Goal: Task Accomplishment & Management: Use online tool/utility

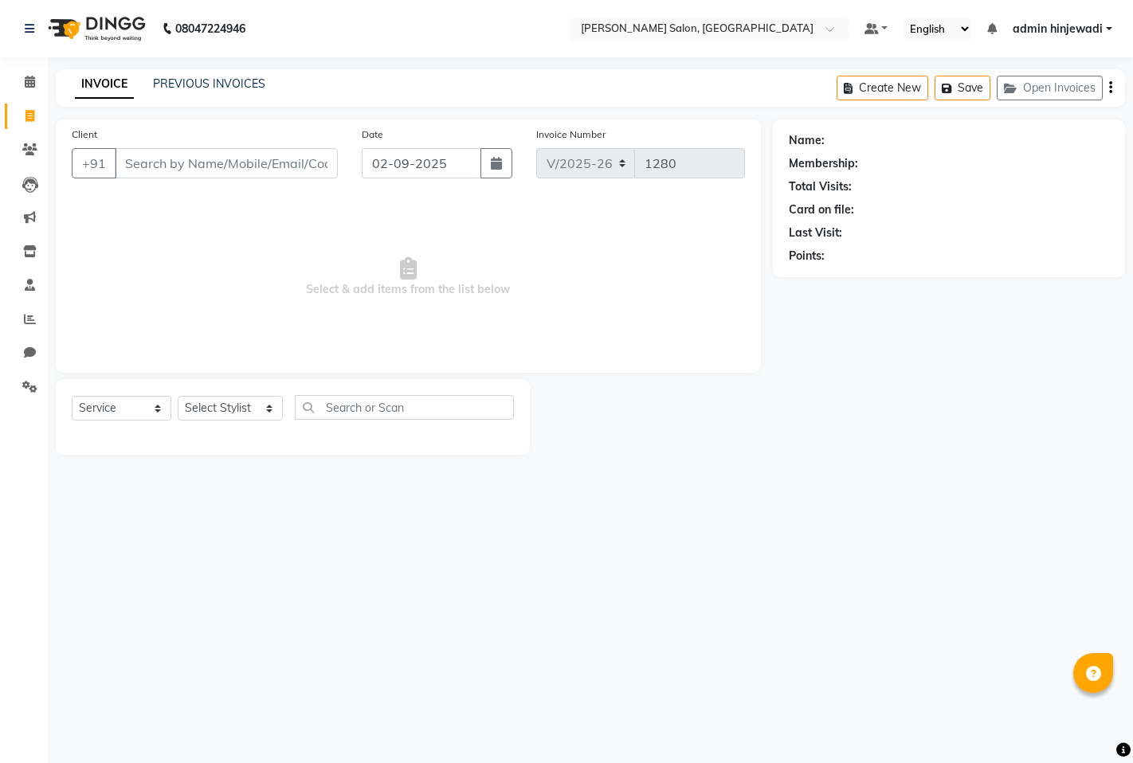
select select "7331"
select select "service"
click at [27, 319] on icon at bounding box center [30, 319] width 12 height 12
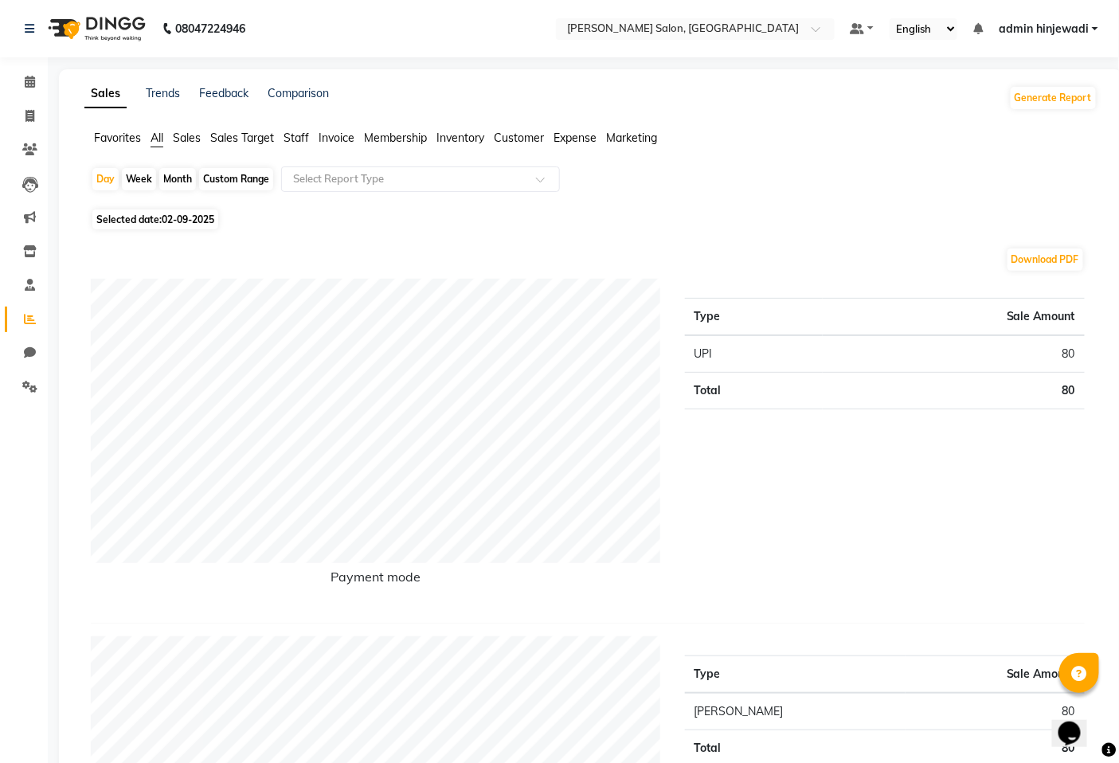
click at [175, 174] on div "Month" at bounding box center [177, 179] width 37 height 22
select select "9"
select select "2025"
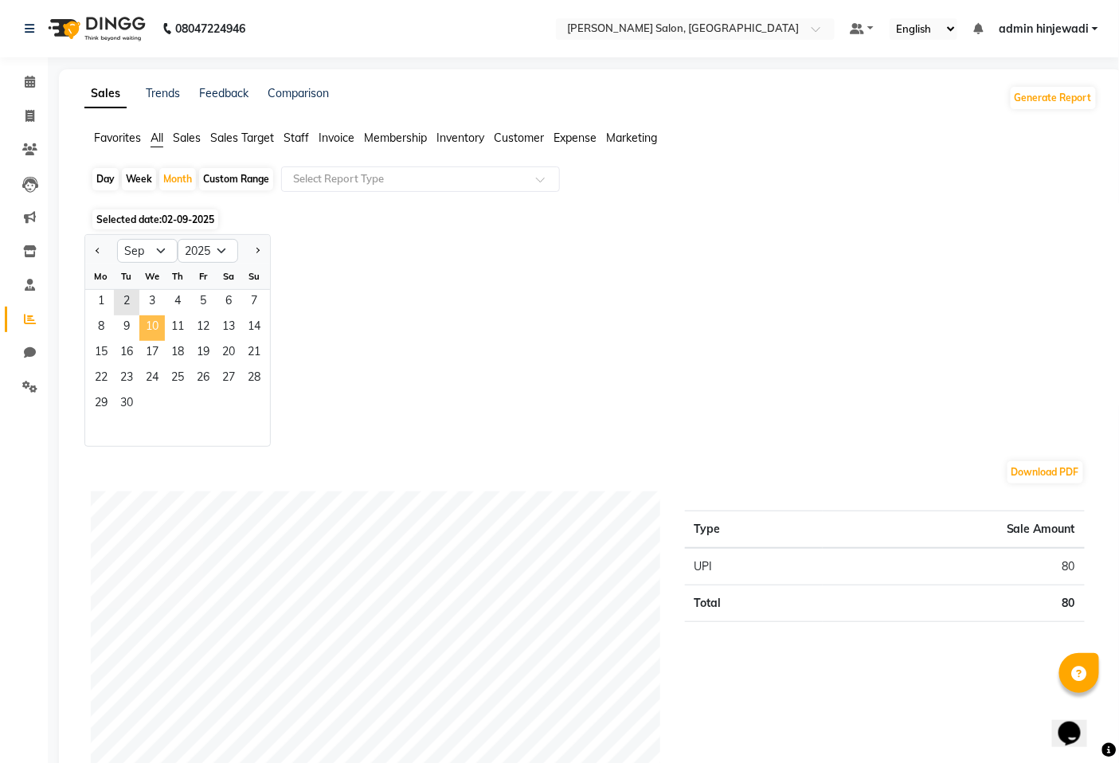
click at [148, 325] on span "10" at bounding box center [151, 327] width 25 height 25
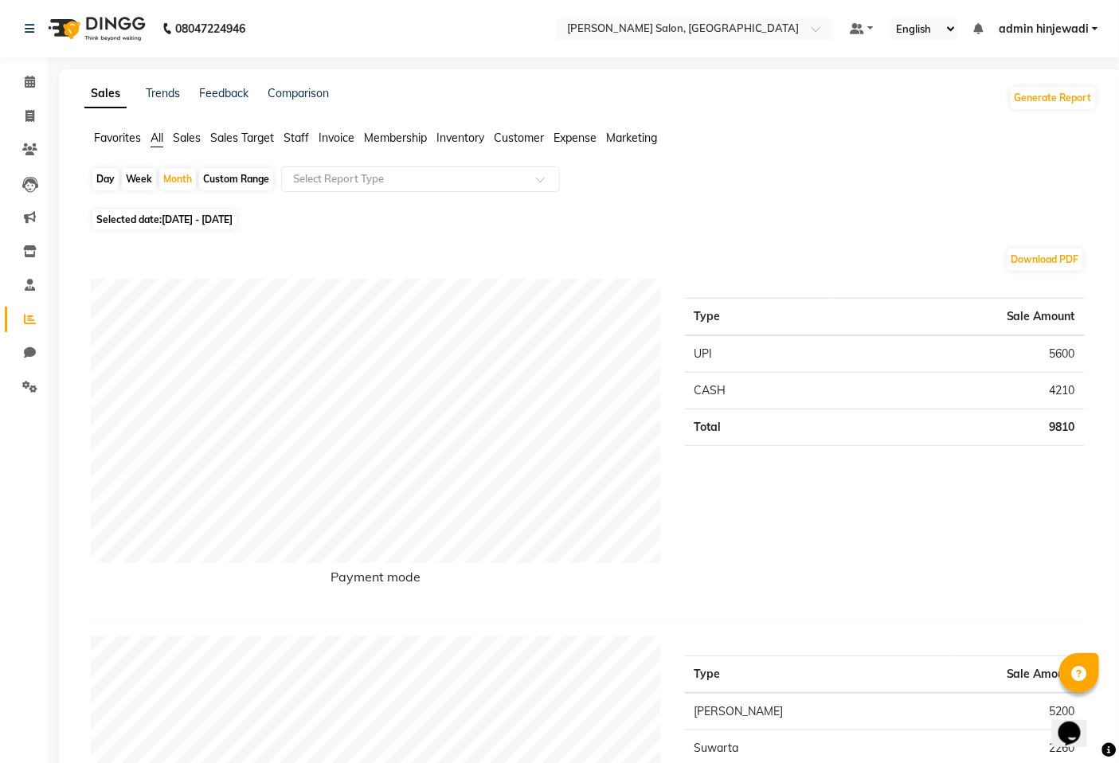
click at [112, 170] on div "Day" at bounding box center [105, 179] width 26 height 22
select select "9"
select select "2025"
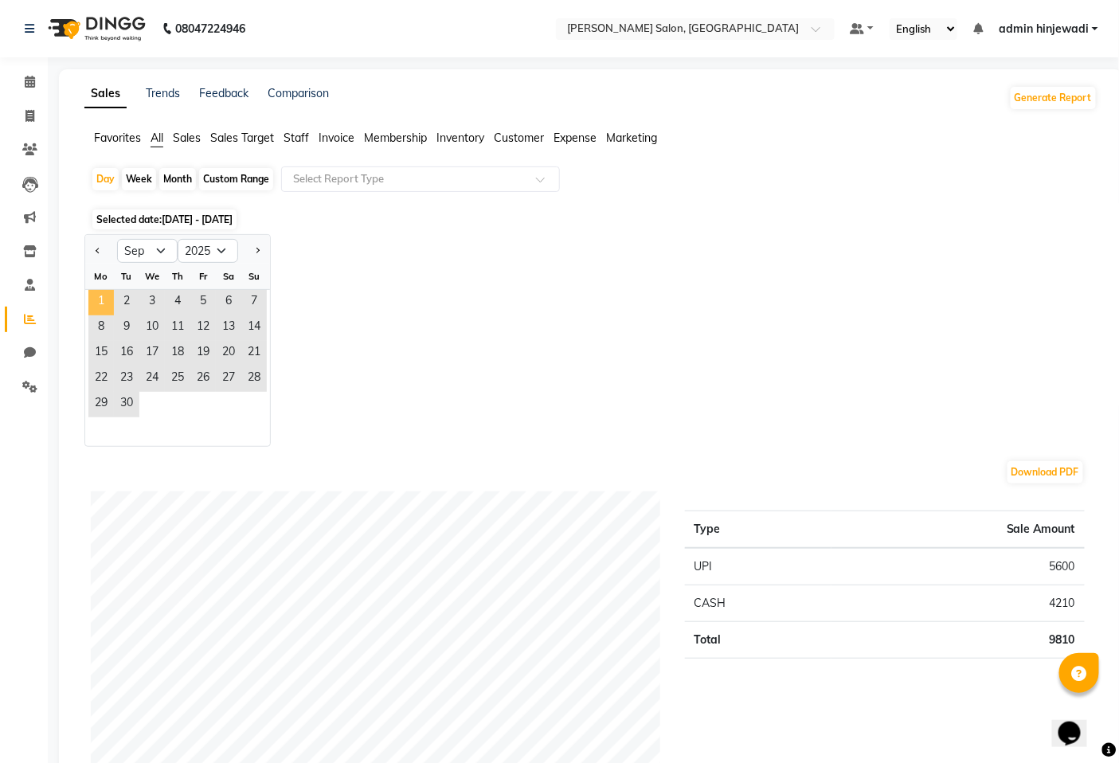
click at [106, 300] on span "1" at bounding box center [100, 302] width 25 height 25
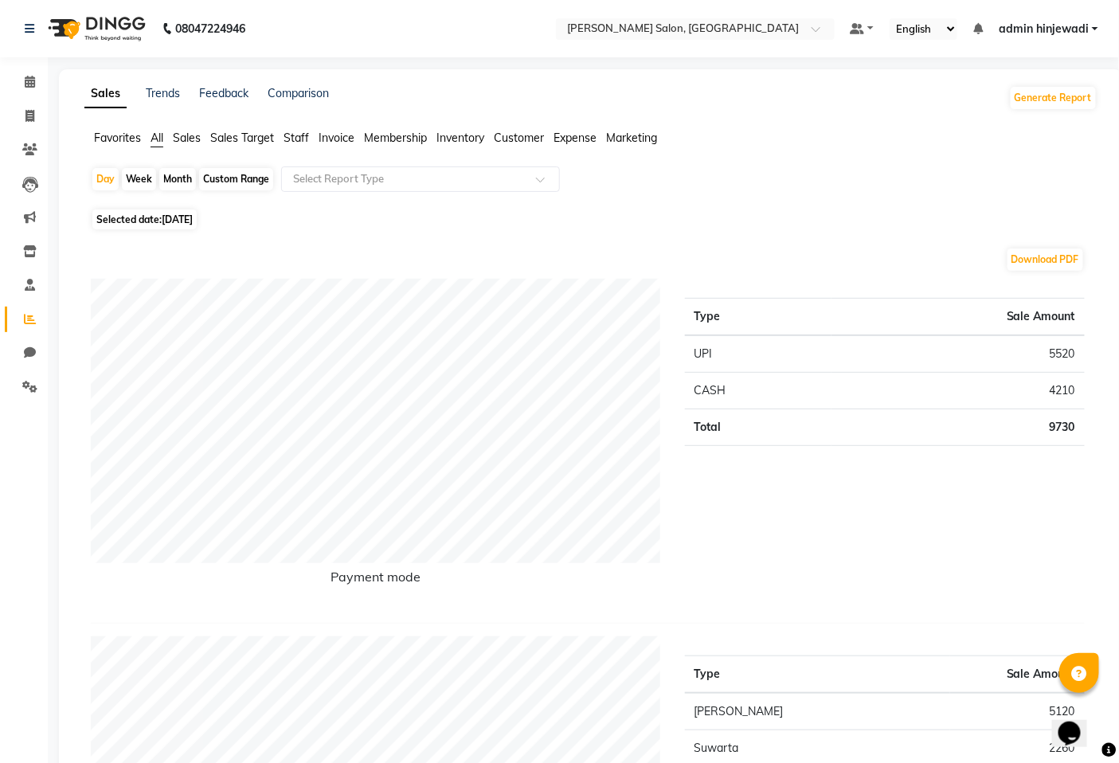
click at [325, 135] on span "Invoice" at bounding box center [337, 138] width 36 height 14
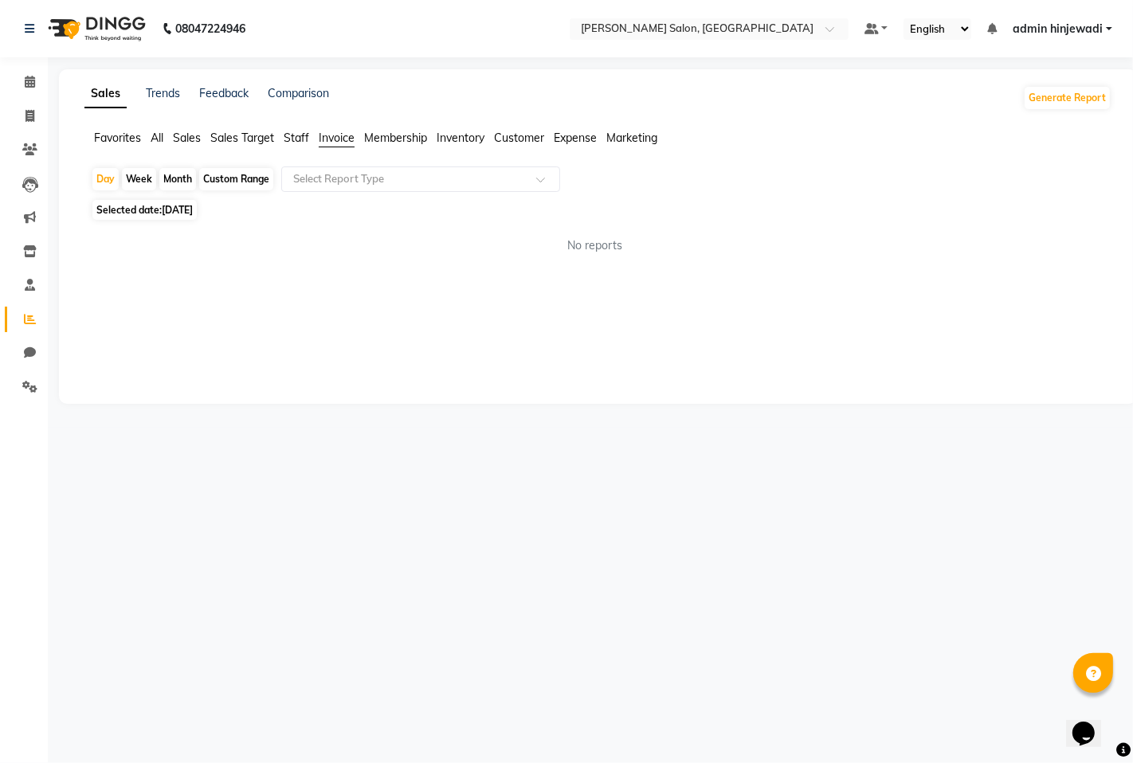
click at [472, 134] on span "Inventory" at bounding box center [461, 138] width 48 height 14
click at [370, 138] on span "Membership" at bounding box center [395, 138] width 63 height 14
click at [536, 149] on div "Favorites All Sales Sales Target Staff Invoice Membership Inventory Customer Ex…" at bounding box center [597, 145] width 1051 height 30
click at [29, 104] on link "Invoice" at bounding box center [24, 117] width 38 height 26
select select "7331"
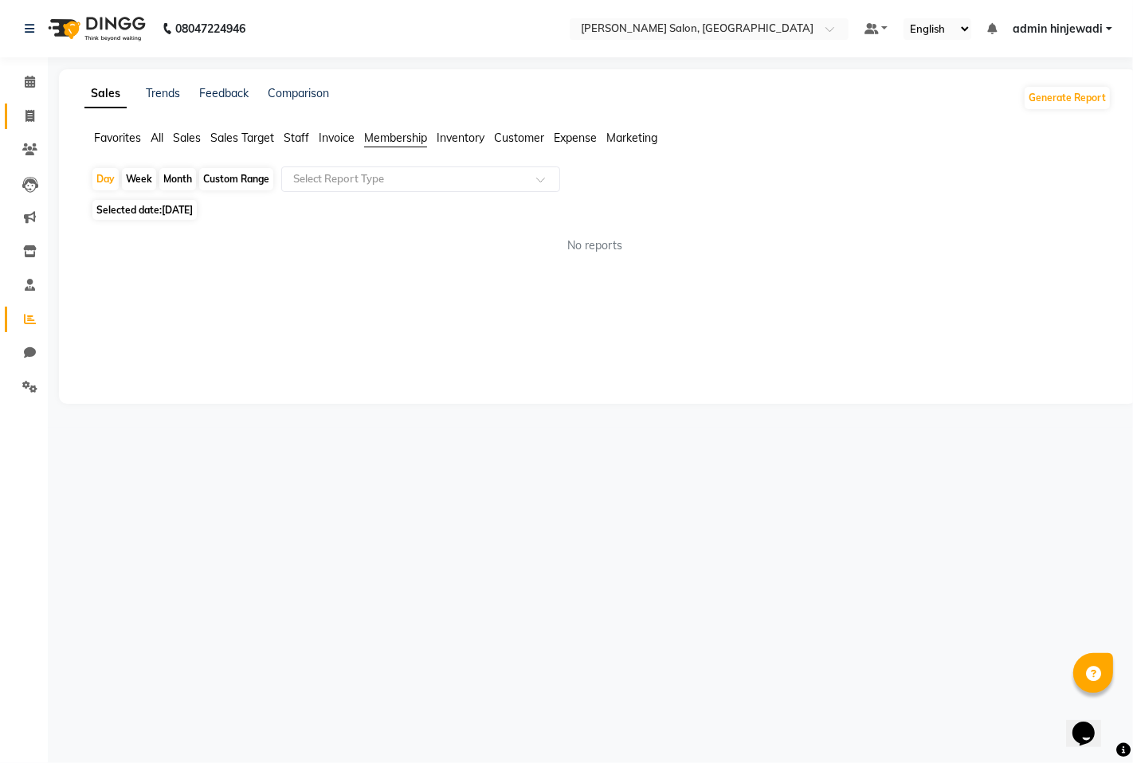
select select "service"
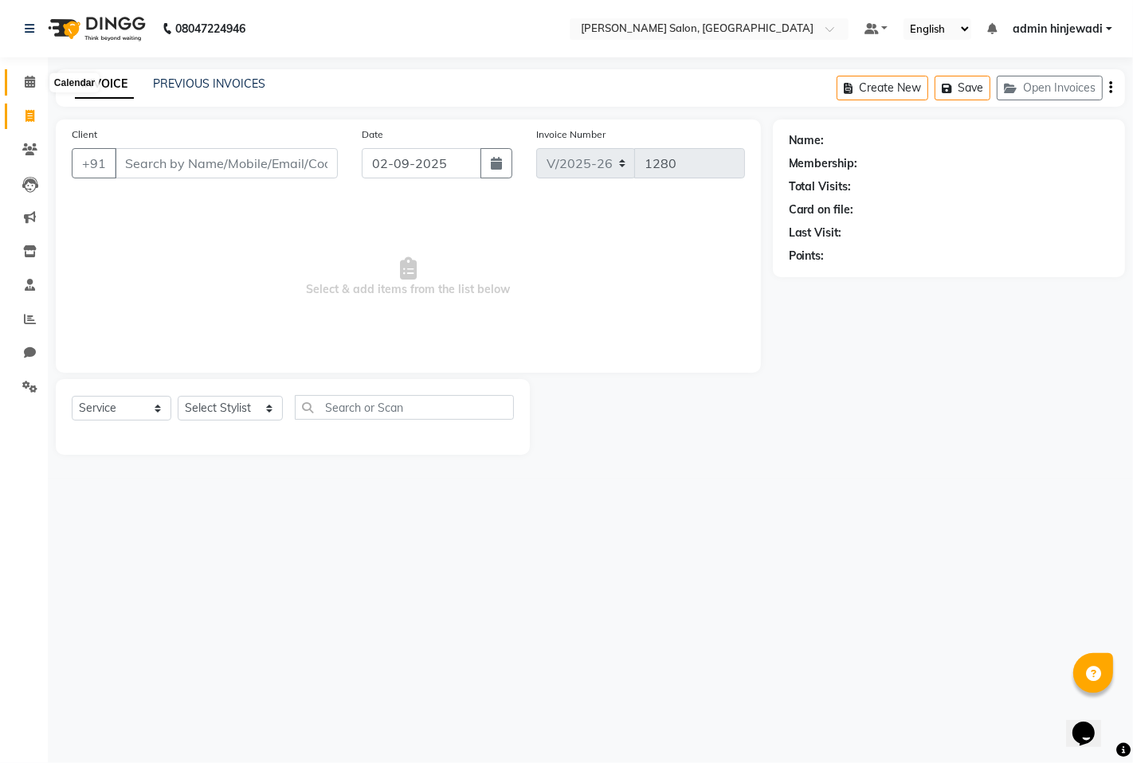
click at [36, 84] on span at bounding box center [30, 82] width 28 height 18
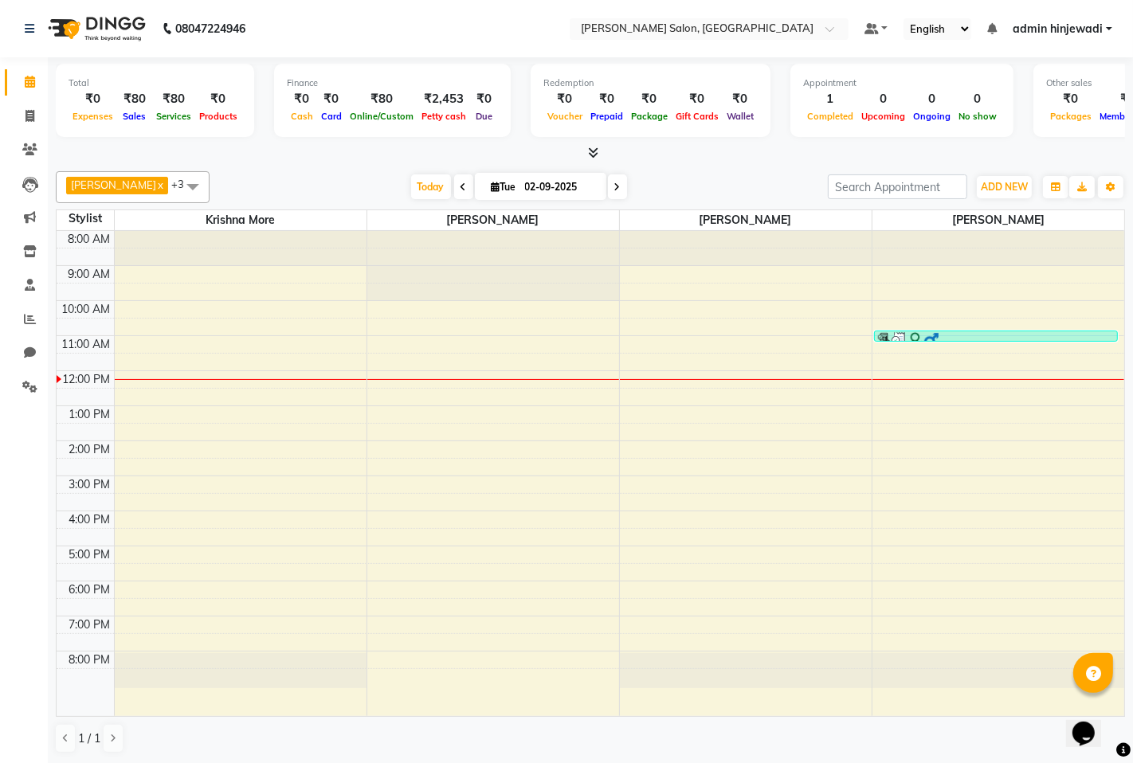
click at [177, 182] on span at bounding box center [193, 186] width 32 height 30
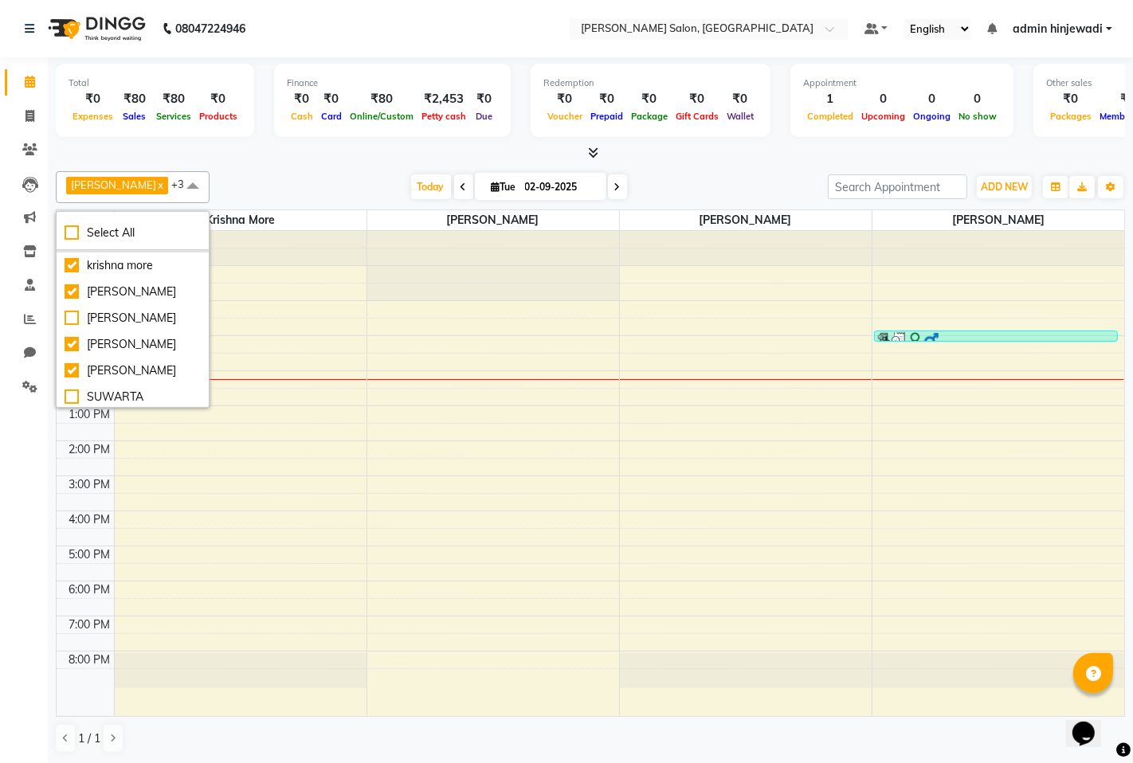
scroll to position [102, 0]
click at [769, 341] on div "8:00 AM 9:00 AM 10:00 AM 11:00 AM 12:00 PM 1:00 PM 2:00 PM 3:00 PM 4:00 PM 5:00…" at bounding box center [590, 473] width 1067 height 485
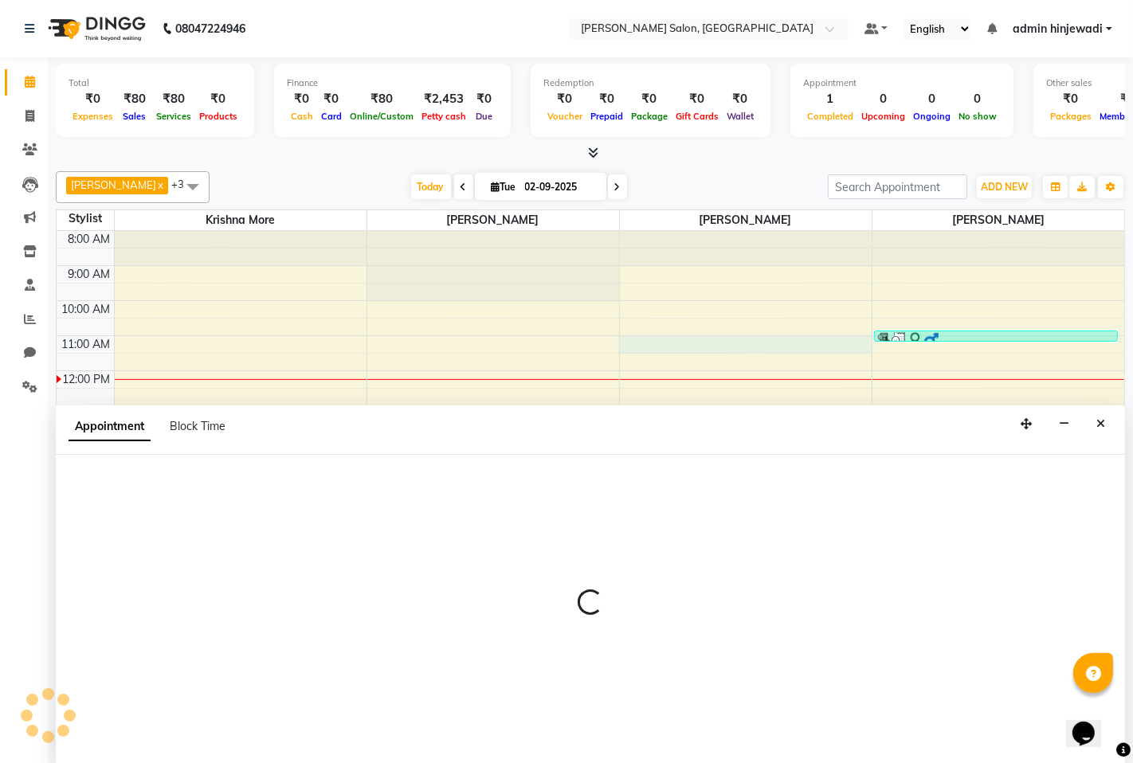
select select "65183"
select select "tentative"
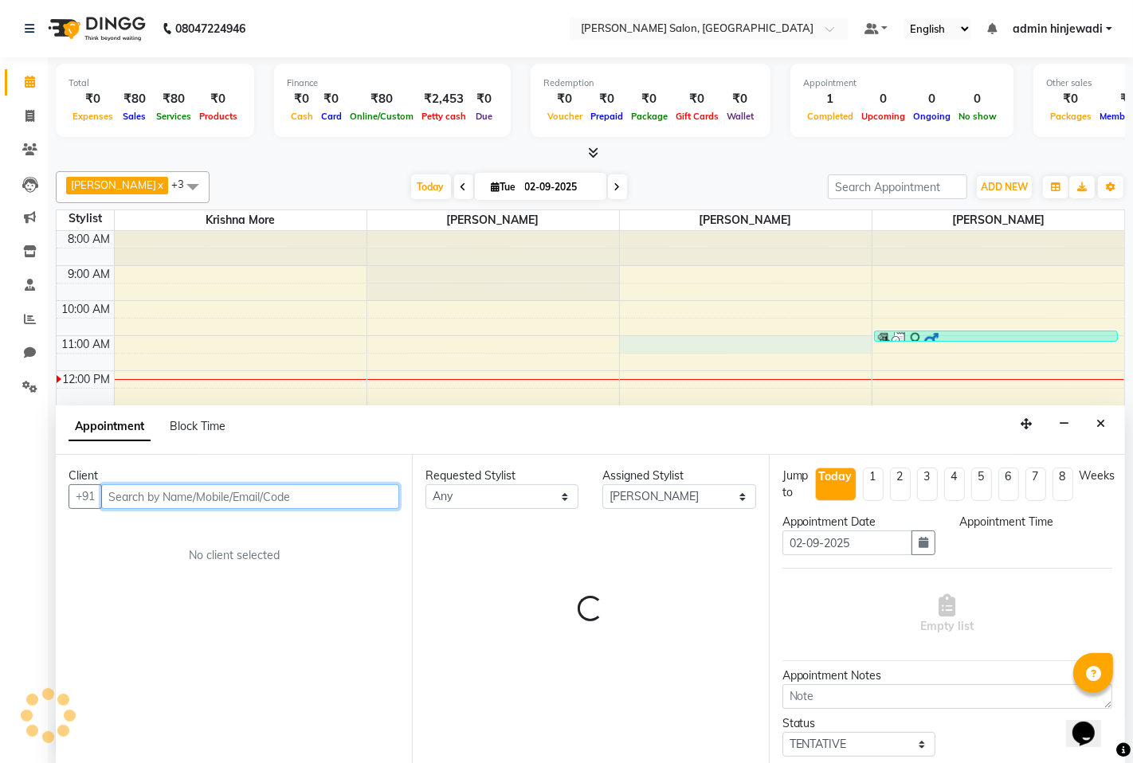
select select "660"
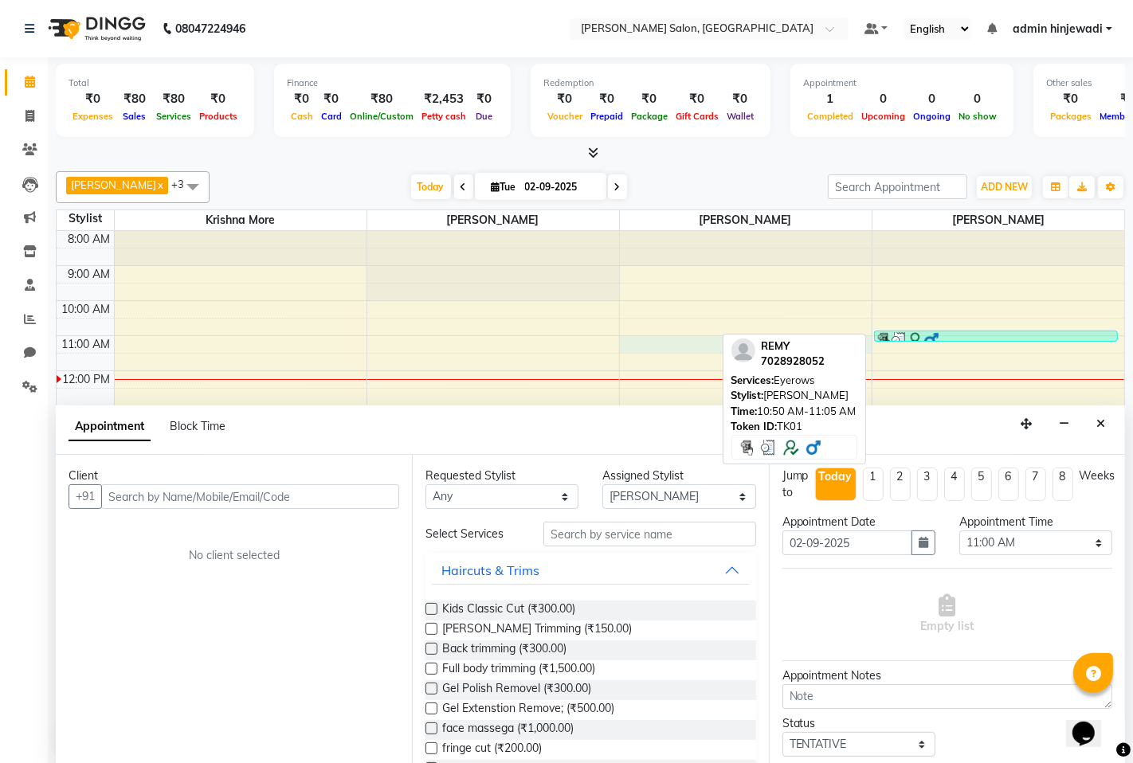
click at [953, 335] on div "[PERSON_NAME] x [DEMOGRAPHIC_DATA] more x [PERSON_NAME] x [DEMOGRAPHIC_DATA][PE…" at bounding box center [590, 462] width 1069 height 595
click at [953, 335] on div at bounding box center [995, 340] width 241 height 16
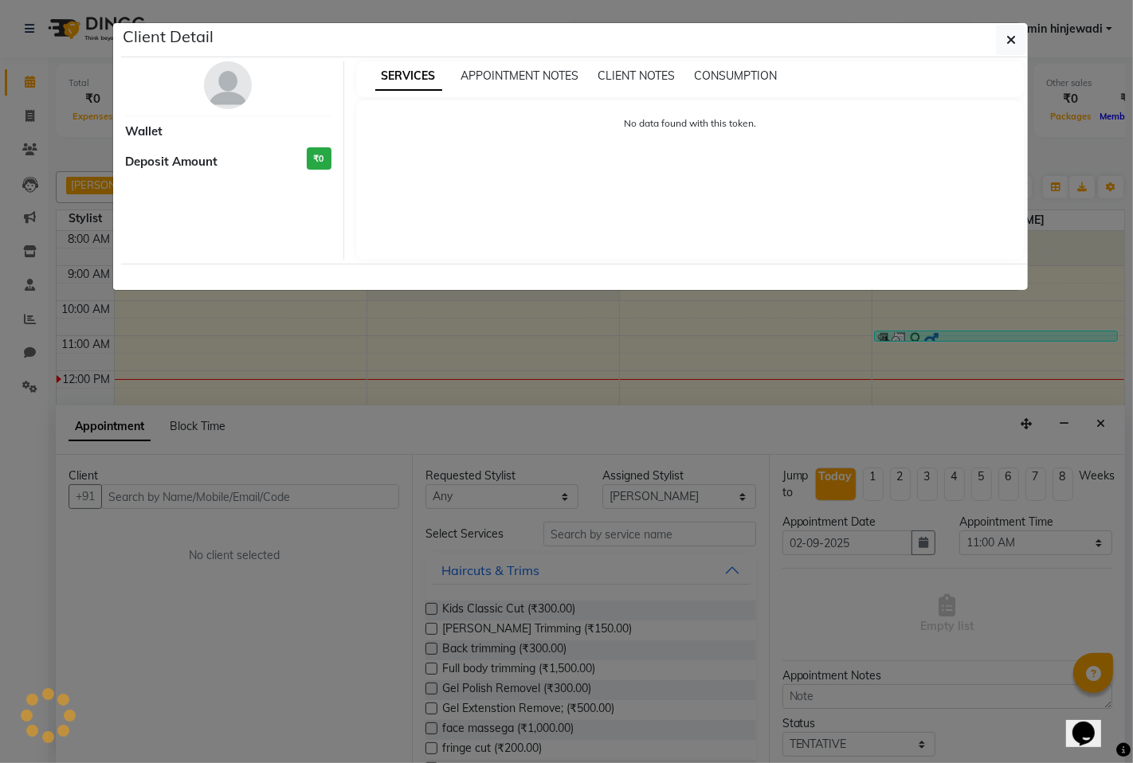
select select "3"
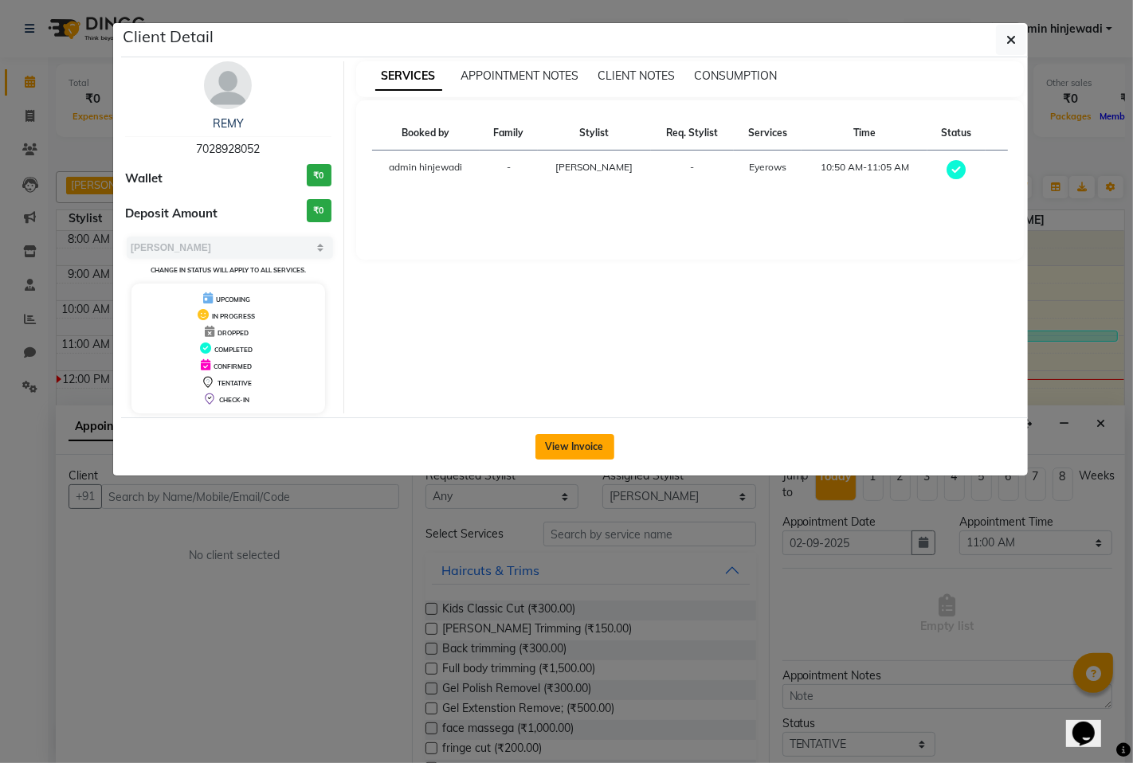
click at [585, 443] on button "View Invoice" at bounding box center [574, 446] width 79 height 25
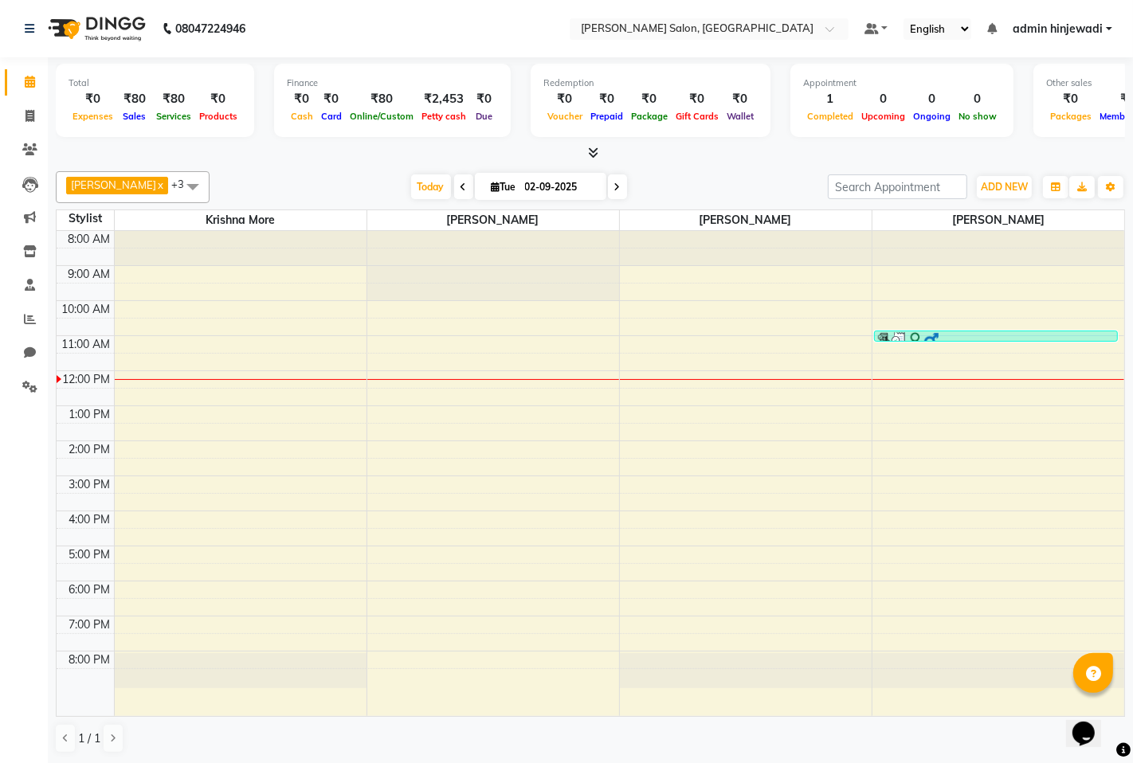
click at [177, 175] on span at bounding box center [193, 186] width 32 height 30
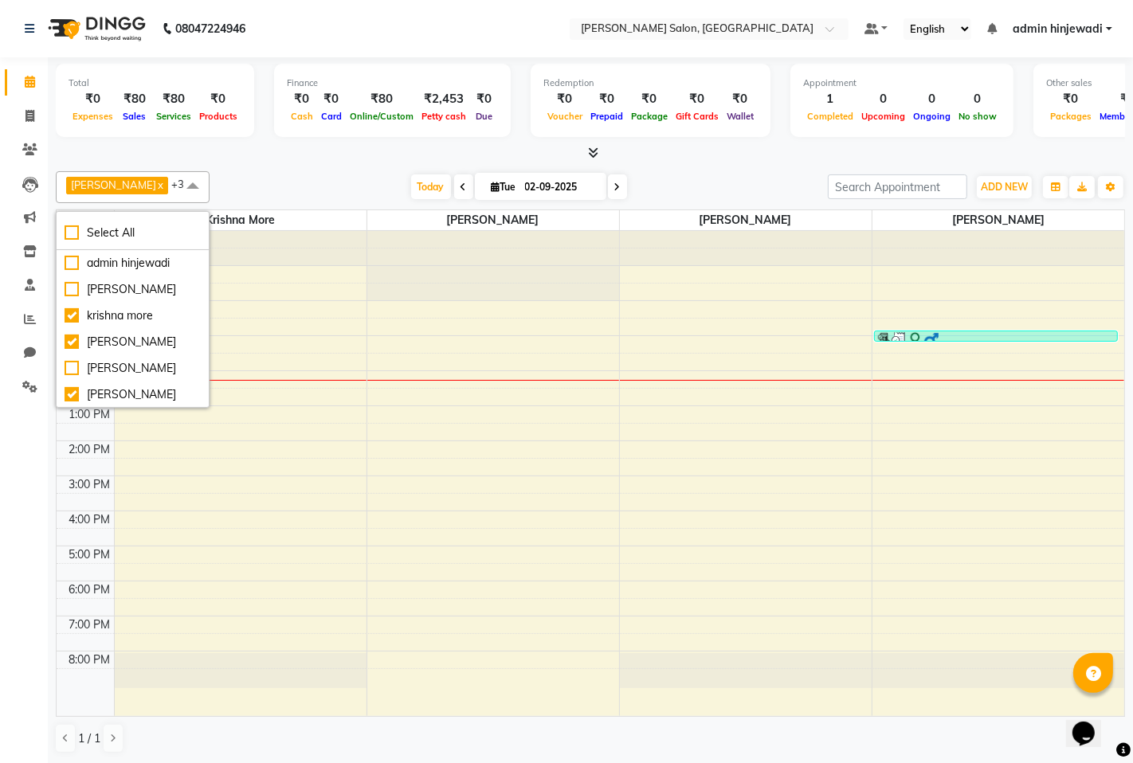
click at [428, 448] on div "8:00 AM 9:00 AM 10:00 AM 11:00 AM 12:00 PM 1:00 PM 2:00 PM 3:00 PM 4:00 PM 5:00…" at bounding box center [590, 473] width 1067 height 485
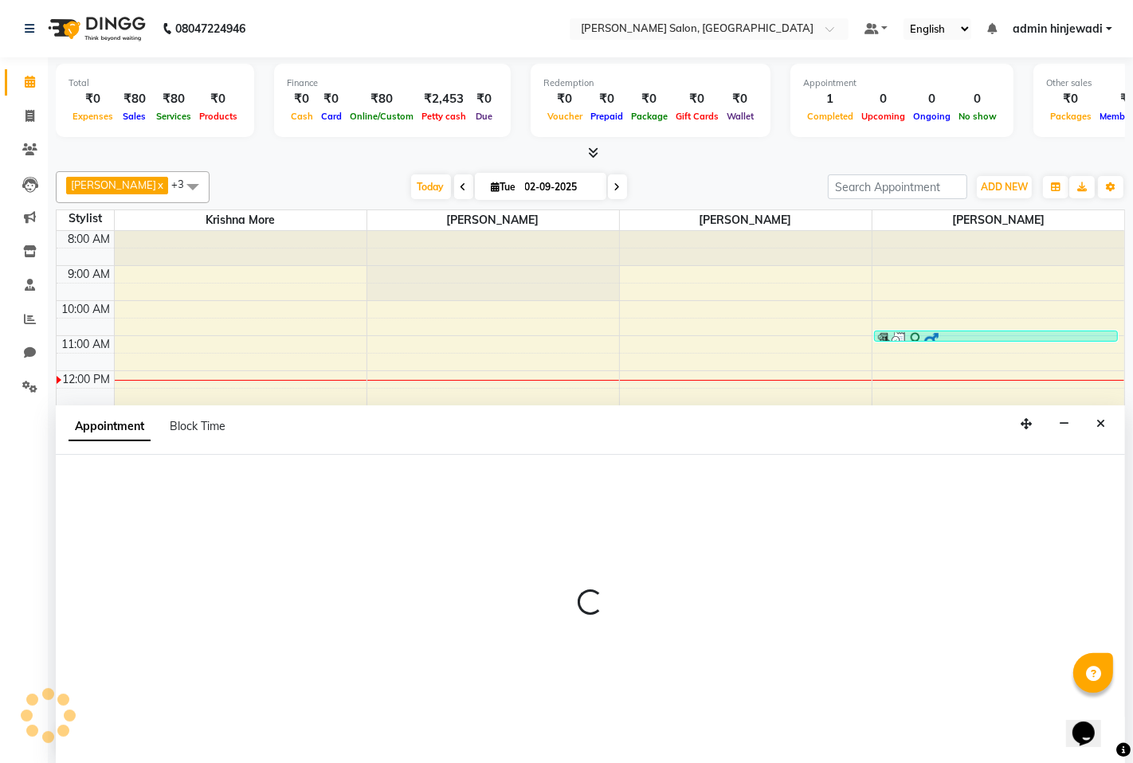
select select "63569"
select select "840"
select select "tentative"
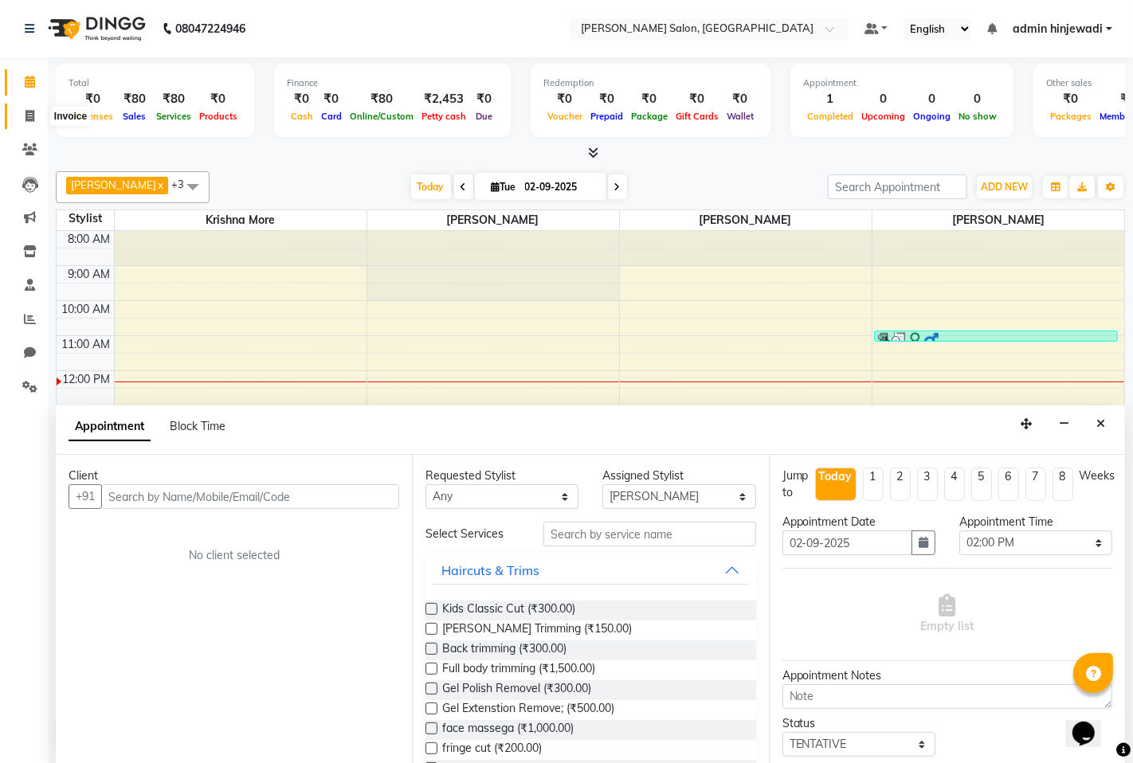
click at [32, 124] on span at bounding box center [30, 117] width 28 height 18
select select "service"
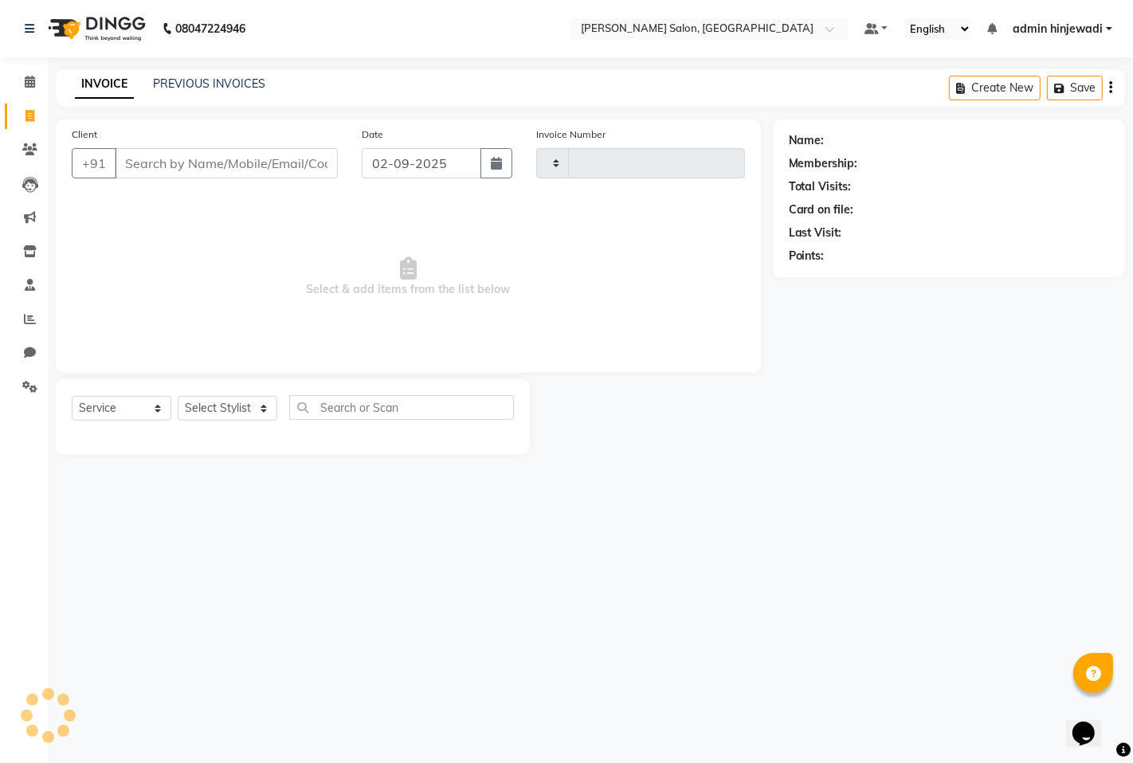
type input "1280"
select select "7331"
